Goal: Check status: Check status

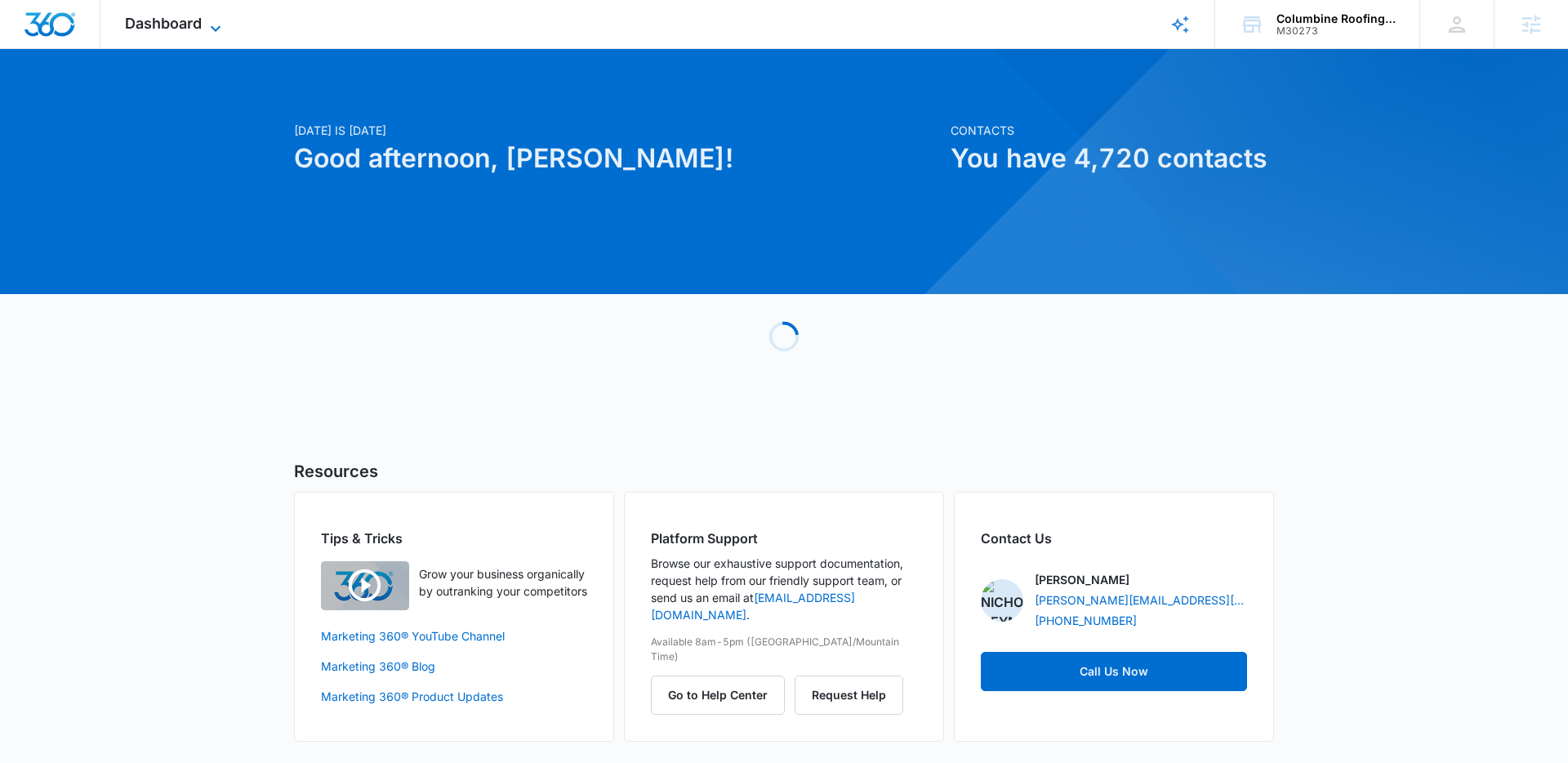
click at [181, 16] on span "Dashboard" at bounding box center [163, 23] width 76 height 17
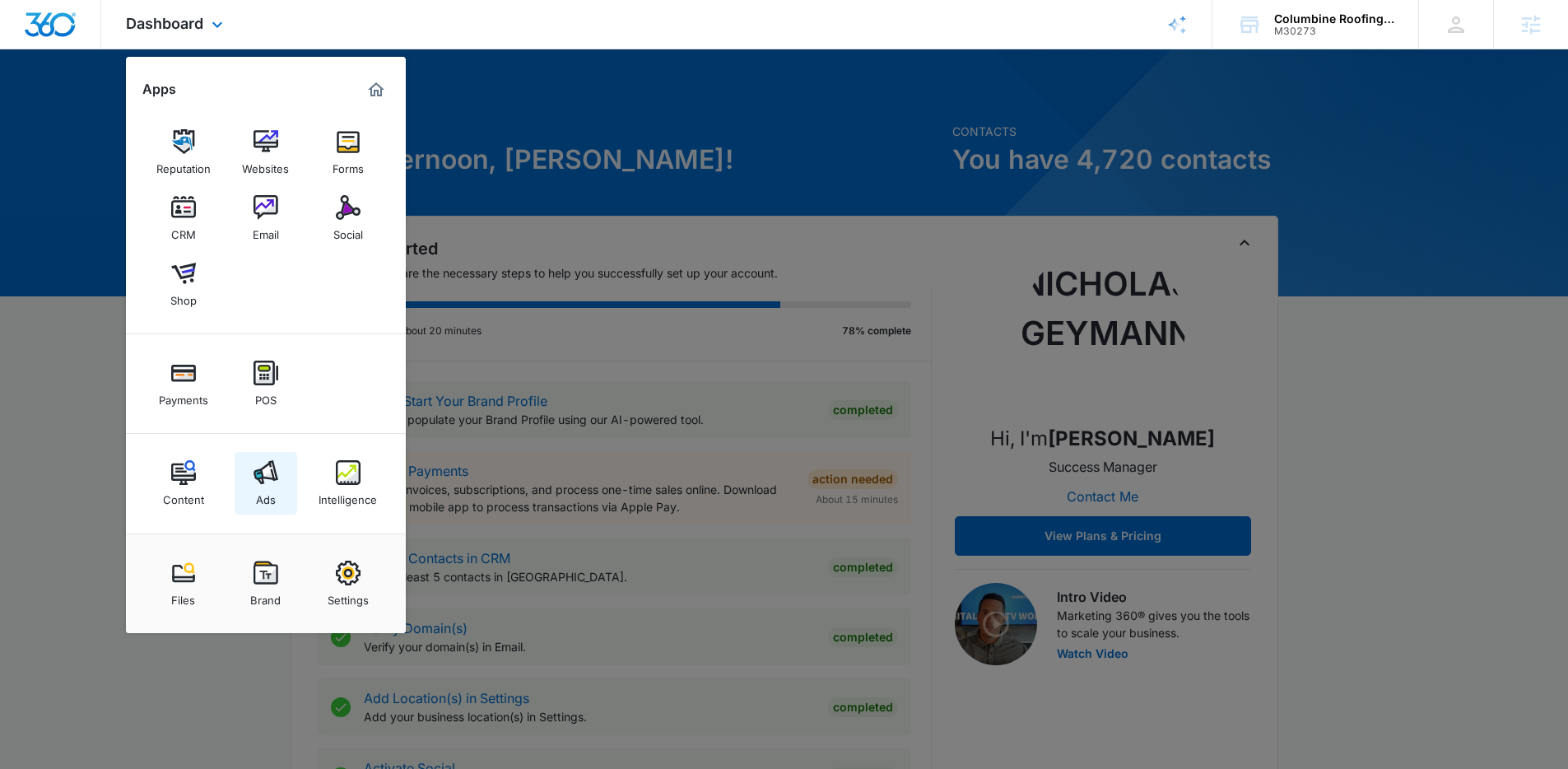
click at [263, 471] on img at bounding box center [265, 472] width 25 height 25
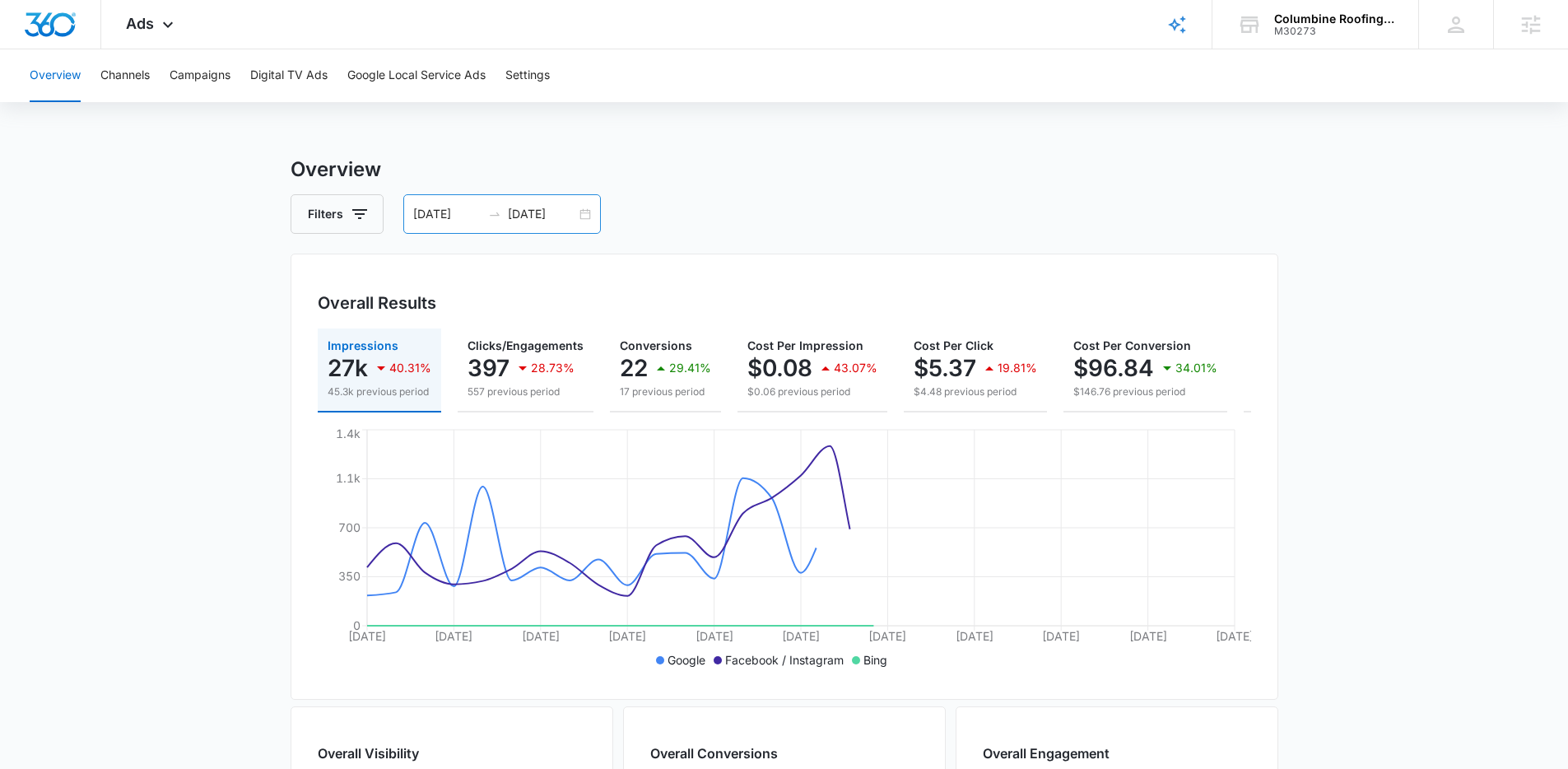
click at [471, 214] on input "08/09/2025" at bounding box center [447, 214] width 69 height 19
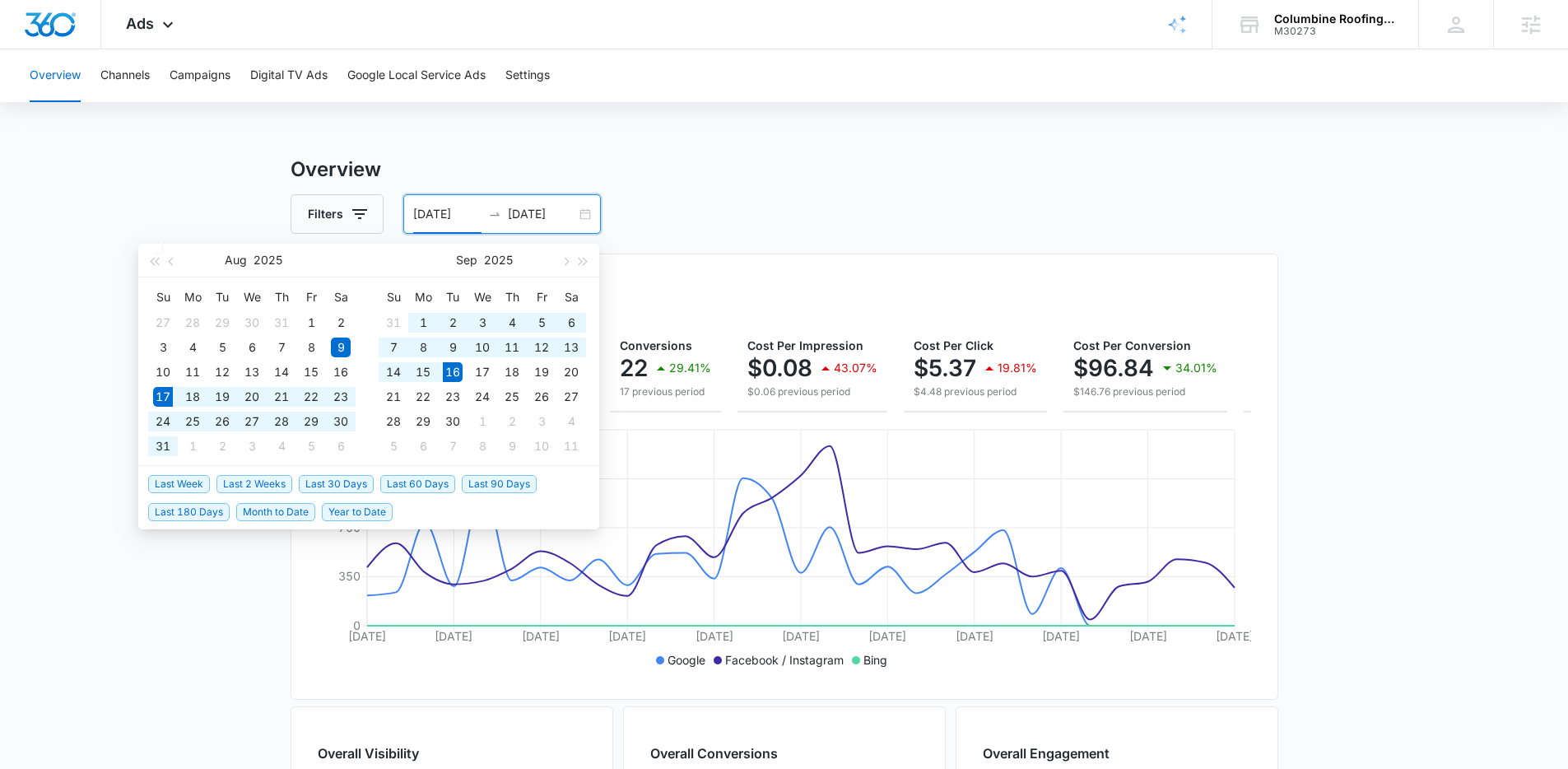
click at [355, 483] on span "Last 30 Days" at bounding box center [336, 484] width 75 height 19
type input "08/17/2025"
type input "09/16/2025"
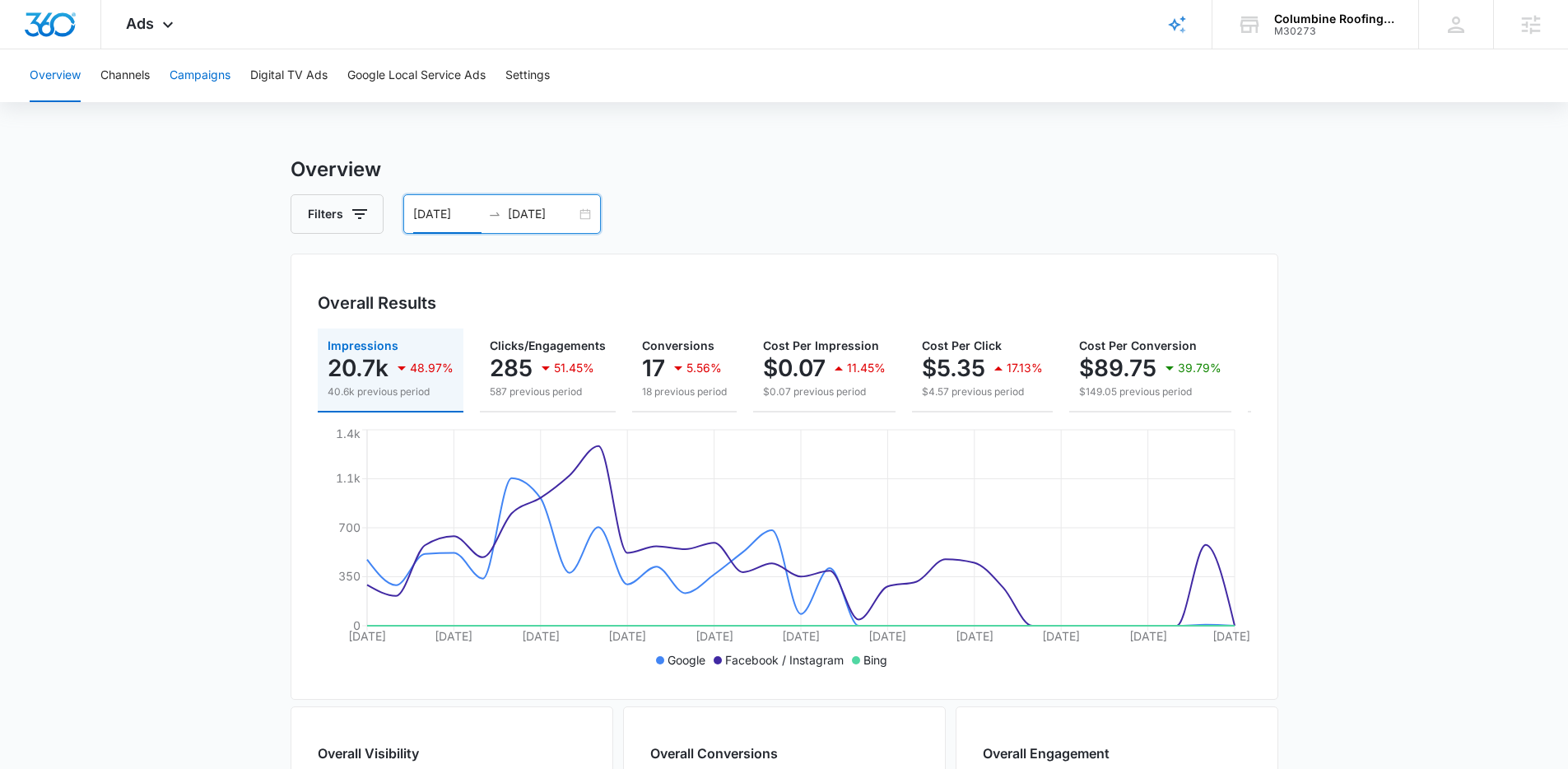
click at [186, 79] on button "Campaigns" at bounding box center [200, 75] width 61 height 53
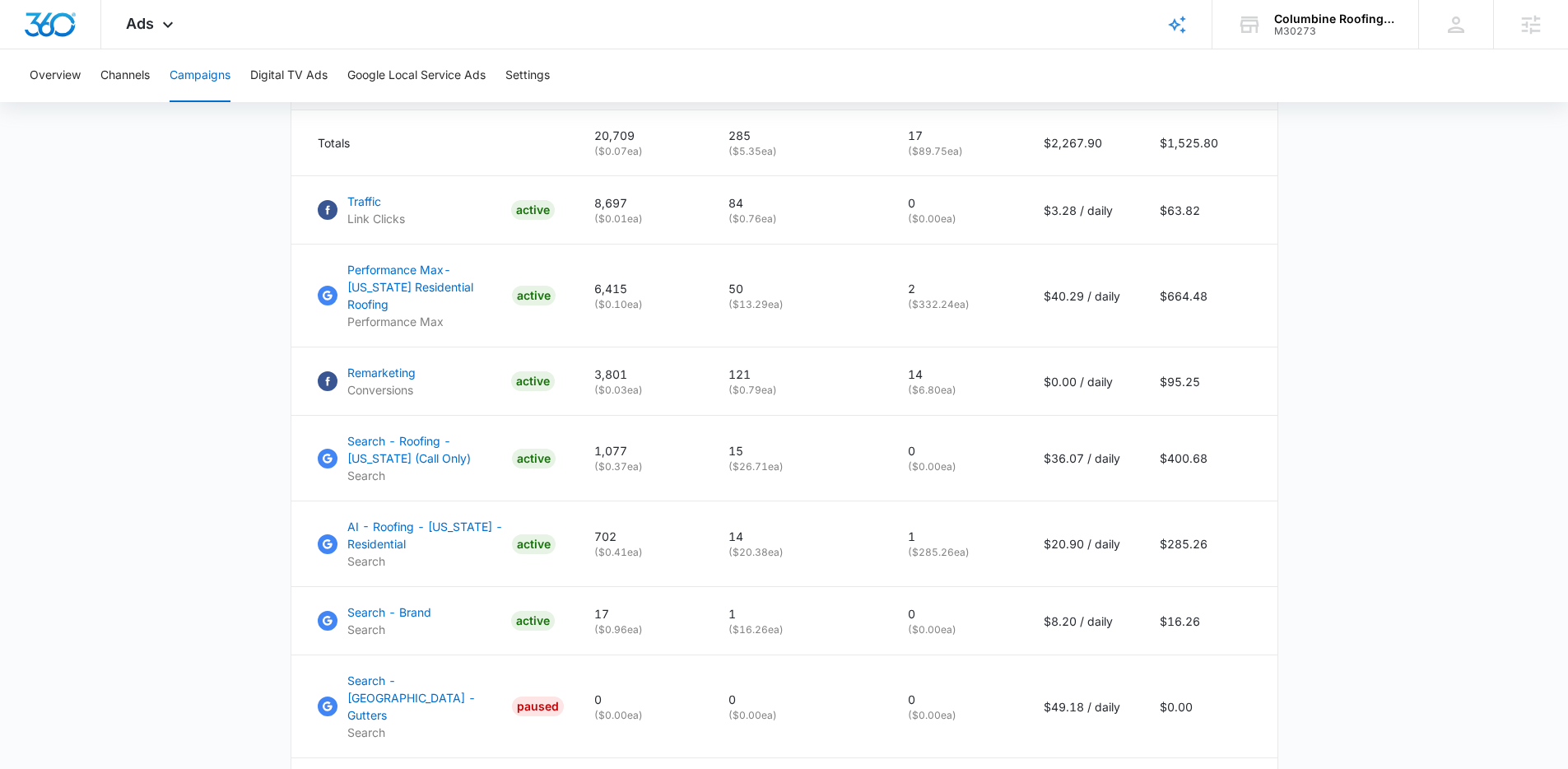
scroll to position [761, 0]
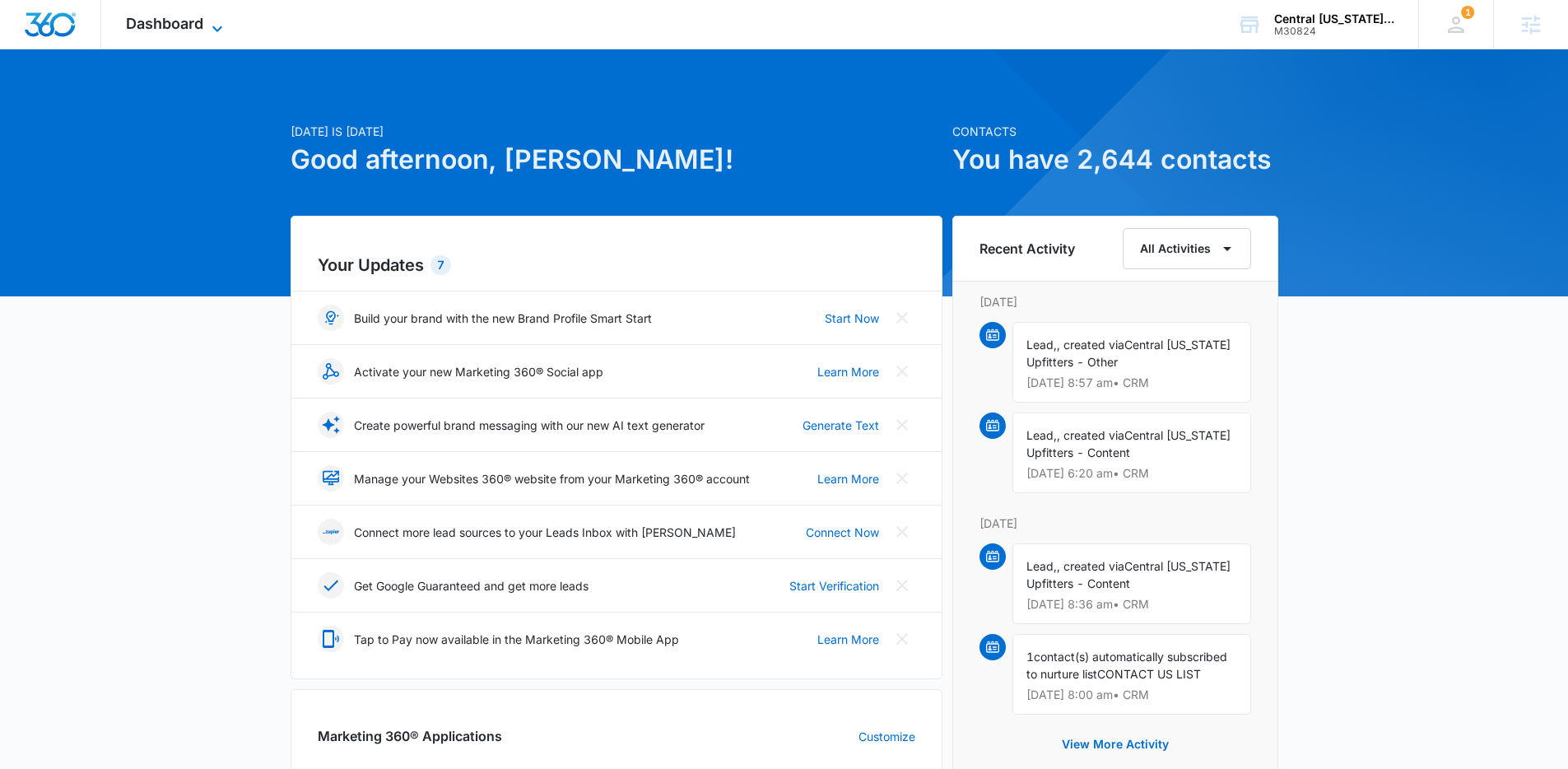
click at [180, 23] on span "Dashboard" at bounding box center [164, 23] width 77 height 18
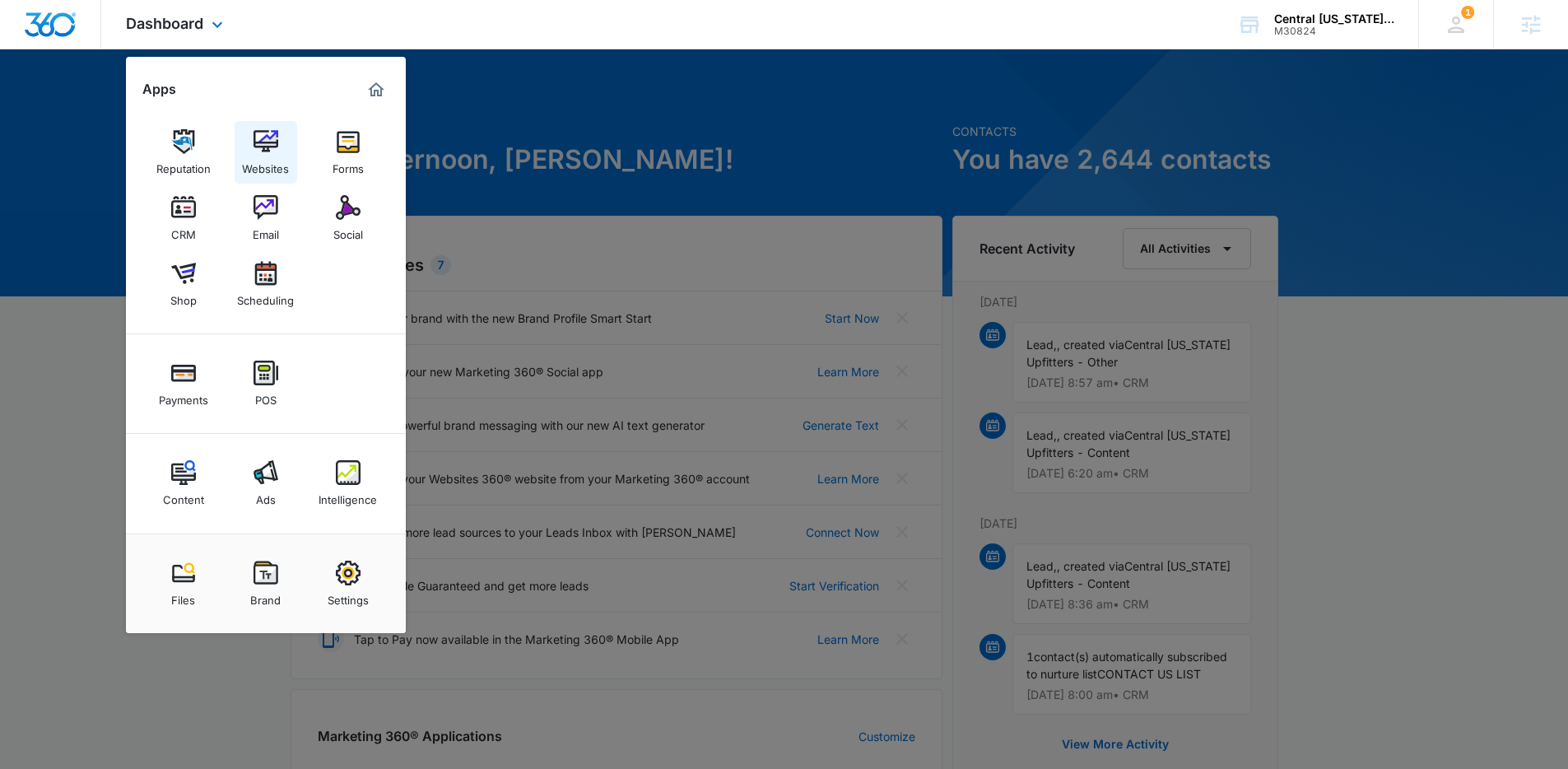
click at [253, 141] on img at bounding box center [265, 141] width 25 height 25
